Goal: Transaction & Acquisition: Obtain resource

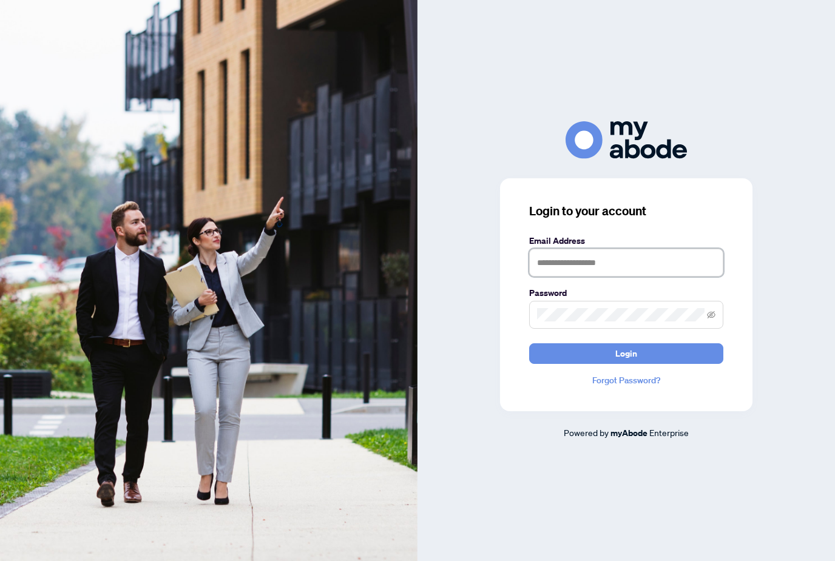
click at [576, 276] on input "text" at bounding box center [626, 263] width 194 height 28
type input "**********"
click at [626, 364] on button "Login" at bounding box center [626, 353] width 194 height 21
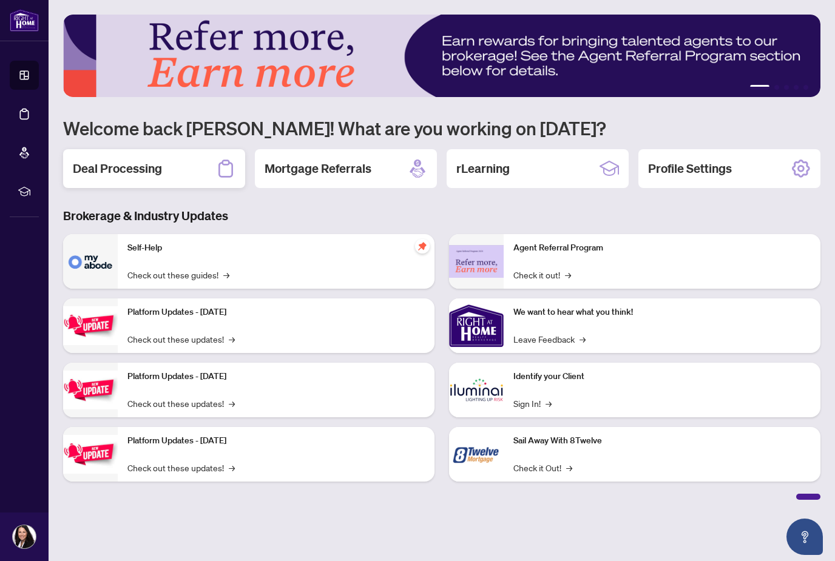
click at [120, 152] on div "Deal Processing" at bounding box center [154, 168] width 182 height 39
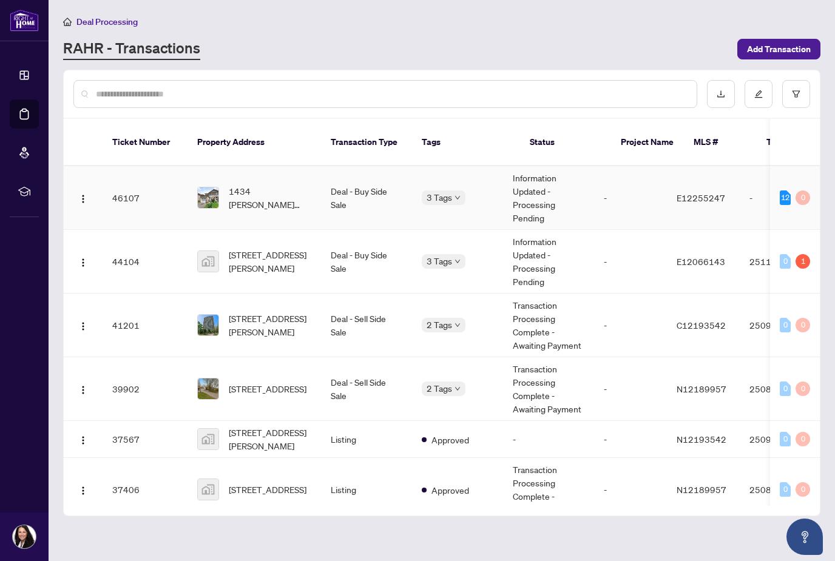
click at [255, 184] on span "1434 [PERSON_NAME][STREET_ADDRESS][PERSON_NAME]" at bounding box center [270, 197] width 83 height 27
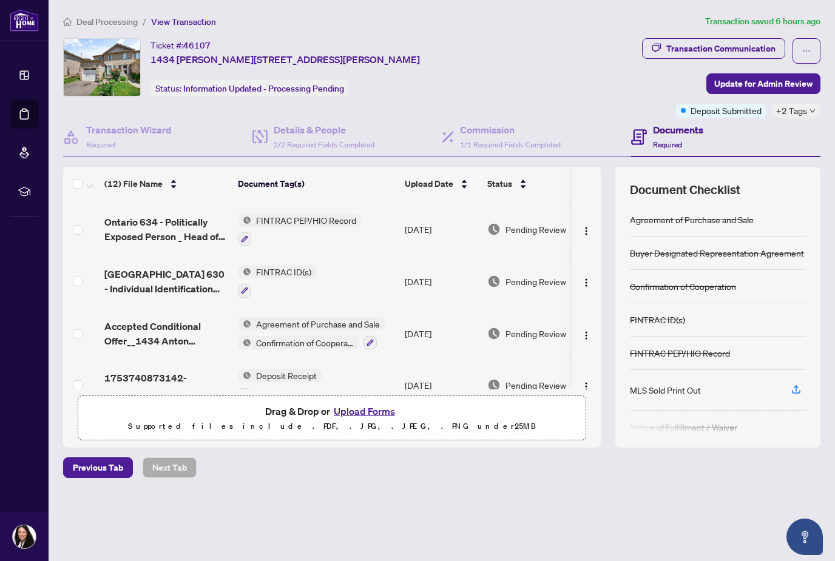
scroll to position [402, 0]
click at [169, 325] on span "Accepted Conditional Offer__1434 Anton Square.pdf" at bounding box center [166, 334] width 124 height 29
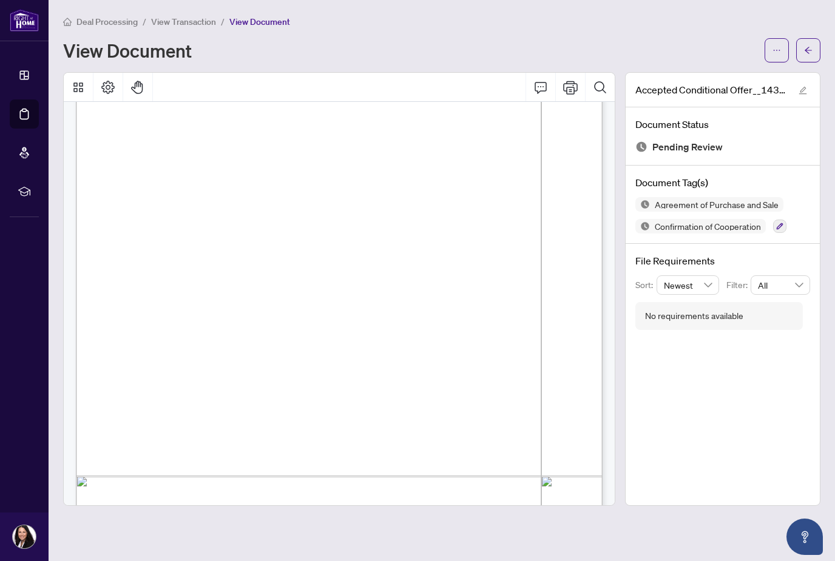
scroll to position [2203, 0]
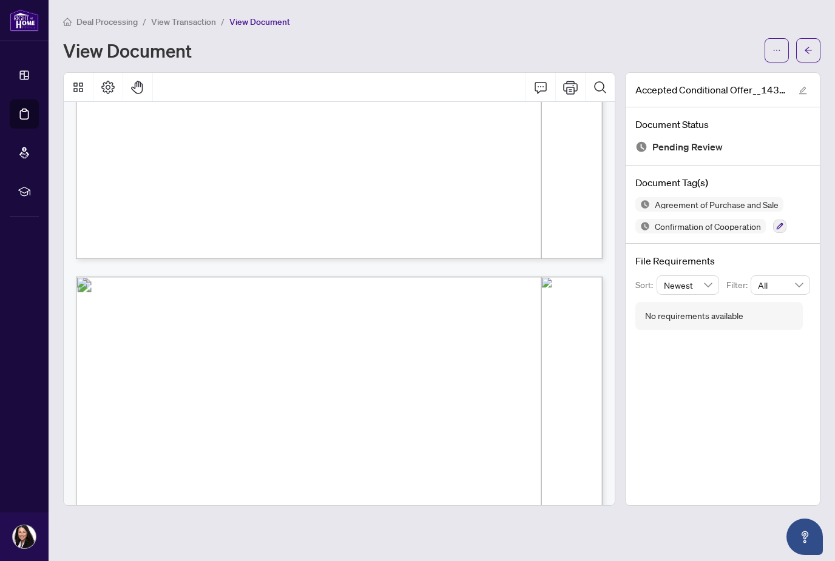
click at [575, 86] on button "Print" at bounding box center [570, 87] width 29 height 29
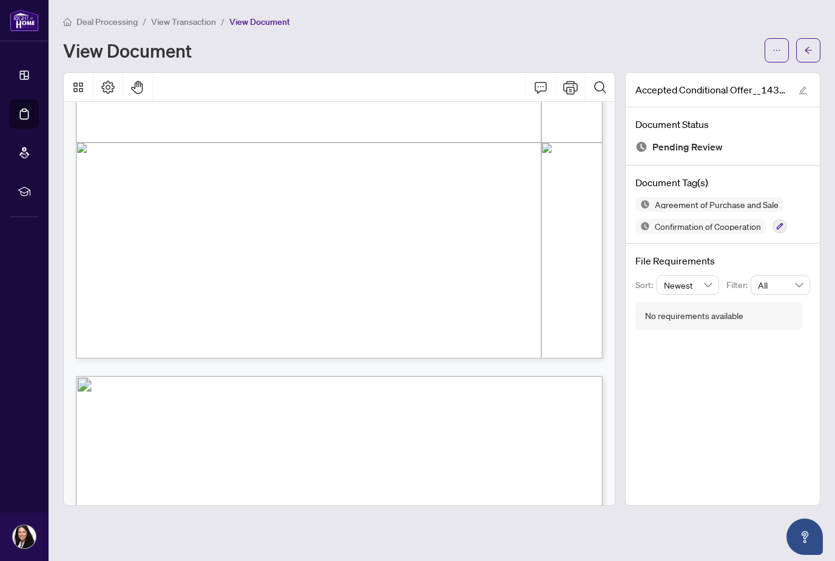
scroll to position [436, 0]
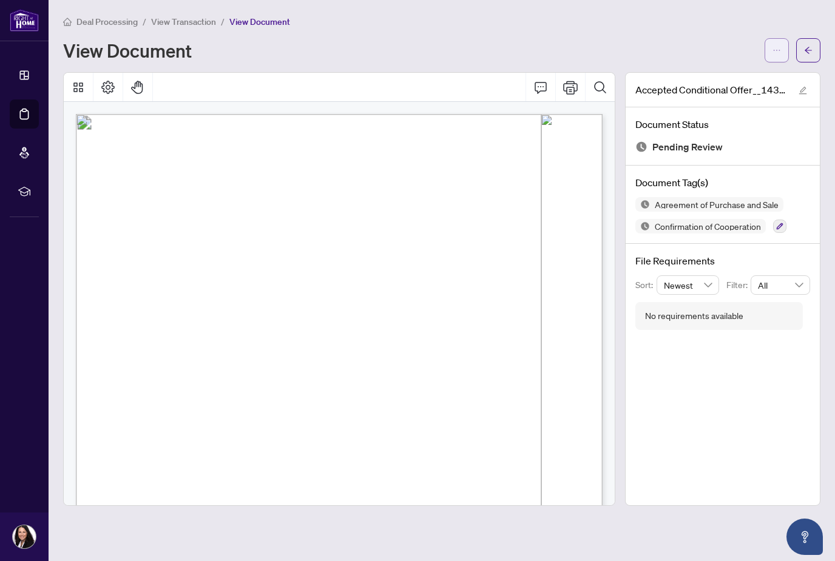
click at [773, 48] on icon "ellipsis" at bounding box center [776, 50] width 8 height 8
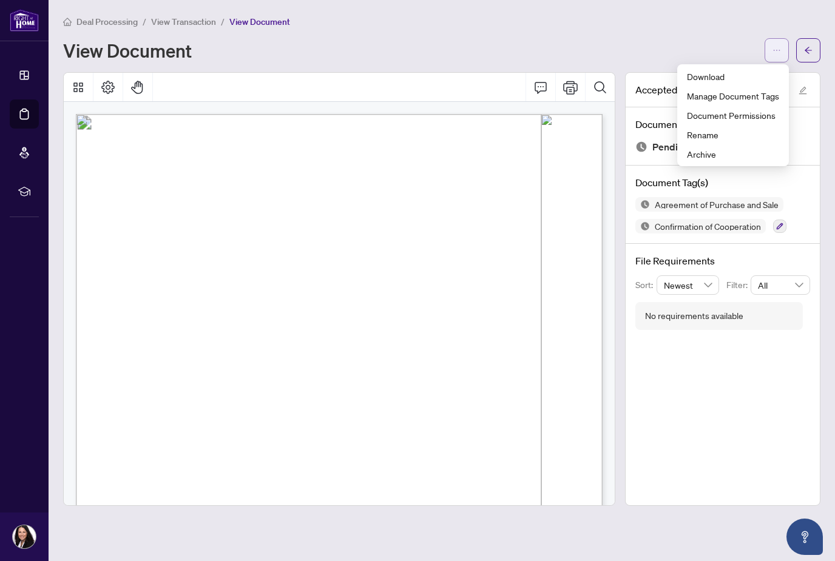
scroll to position [0, 0]
click at [701, 73] on span "Download" at bounding box center [733, 76] width 92 height 13
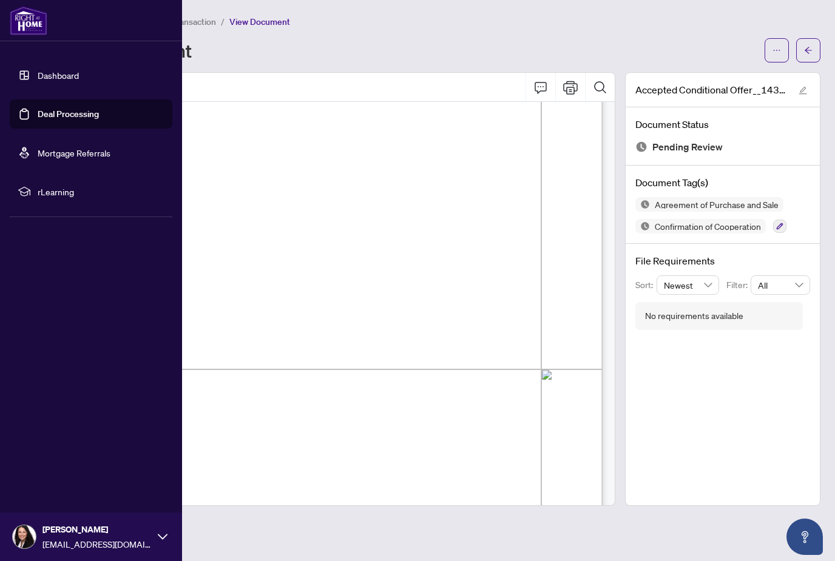
scroll to position [212, 0]
click at [72, 81] on link "Dashboard" at bounding box center [58, 75] width 41 height 11
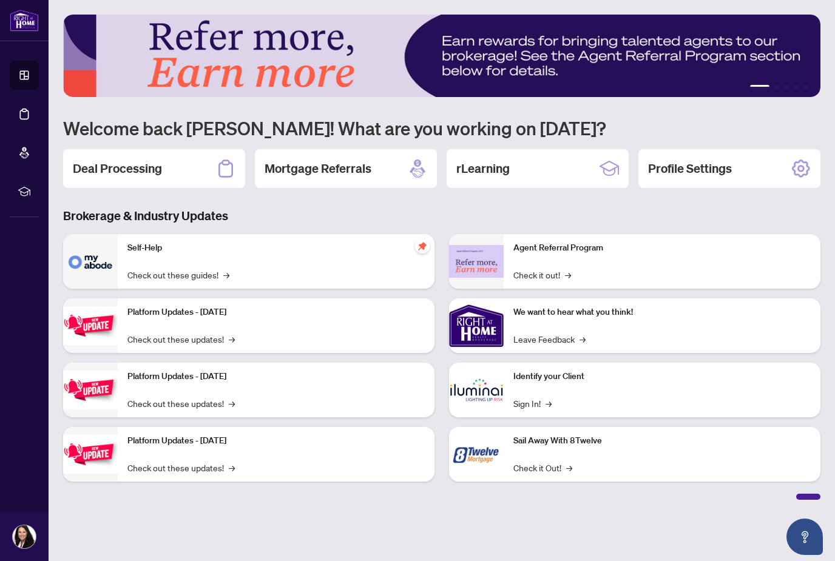
click at [286, 214] on h3 "Brokerage & Industry Updates" at bounding box center [441, 215] width 757 height 17
click at [120, 167] on h2 "Deal Processing" at bounding box center [117, 168] width 89 height 17
